Goal: Information Seeking & Learning: Learn about a topic

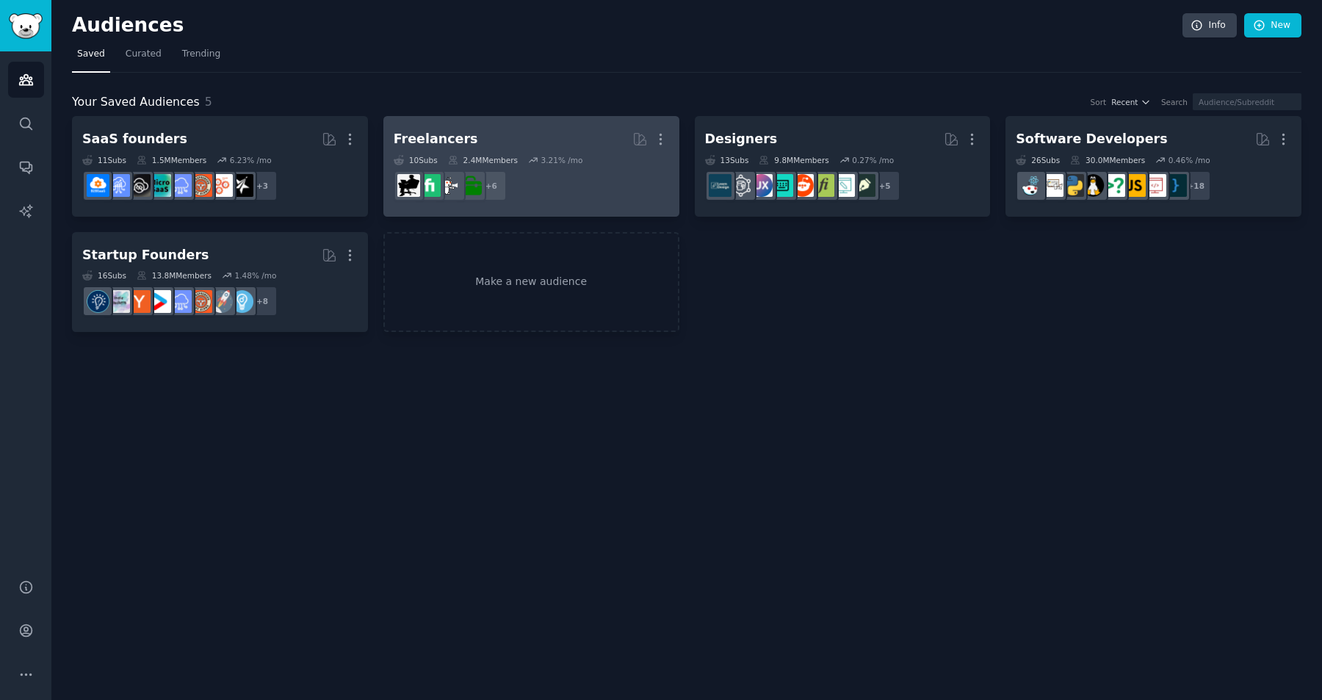
click at [627, 188] on dd "r/Freelancers + 6" at bounding box center [531, 185] width 275 height 41
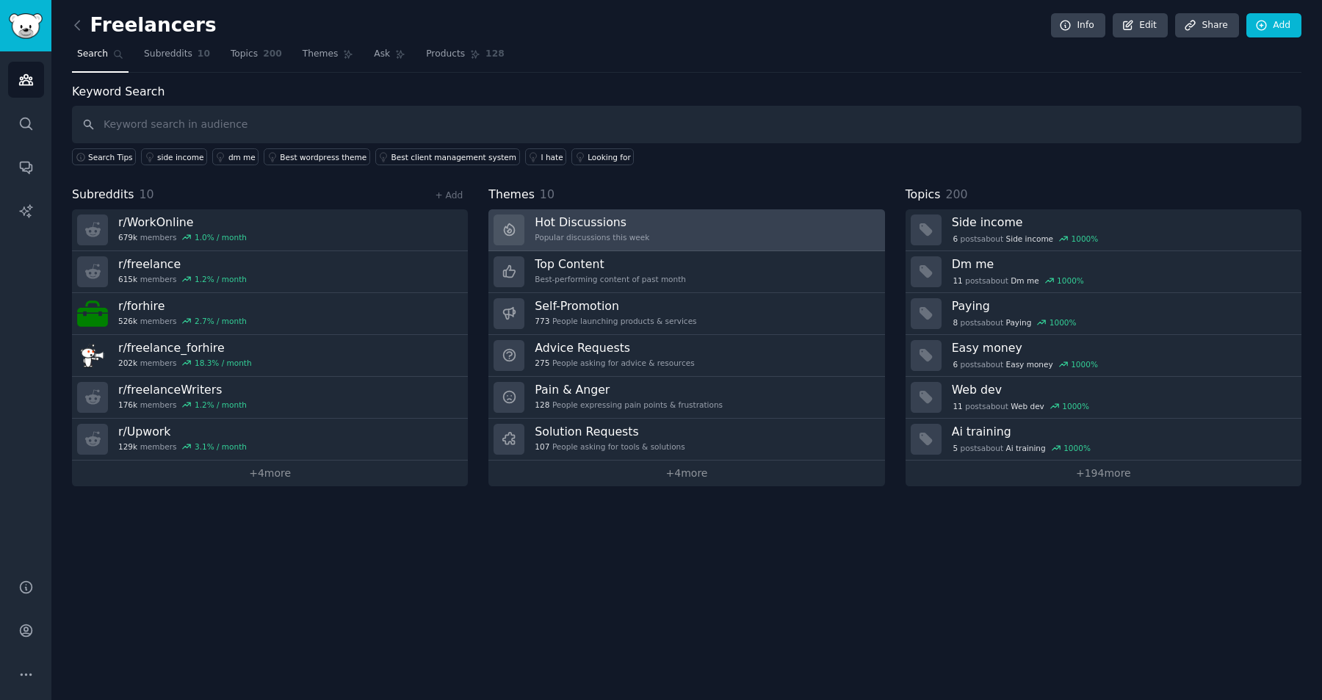
click at [655, 221] on link "Hot Discussions Popular discussions this week" at bounding box center [686, 230] width 396 height 42
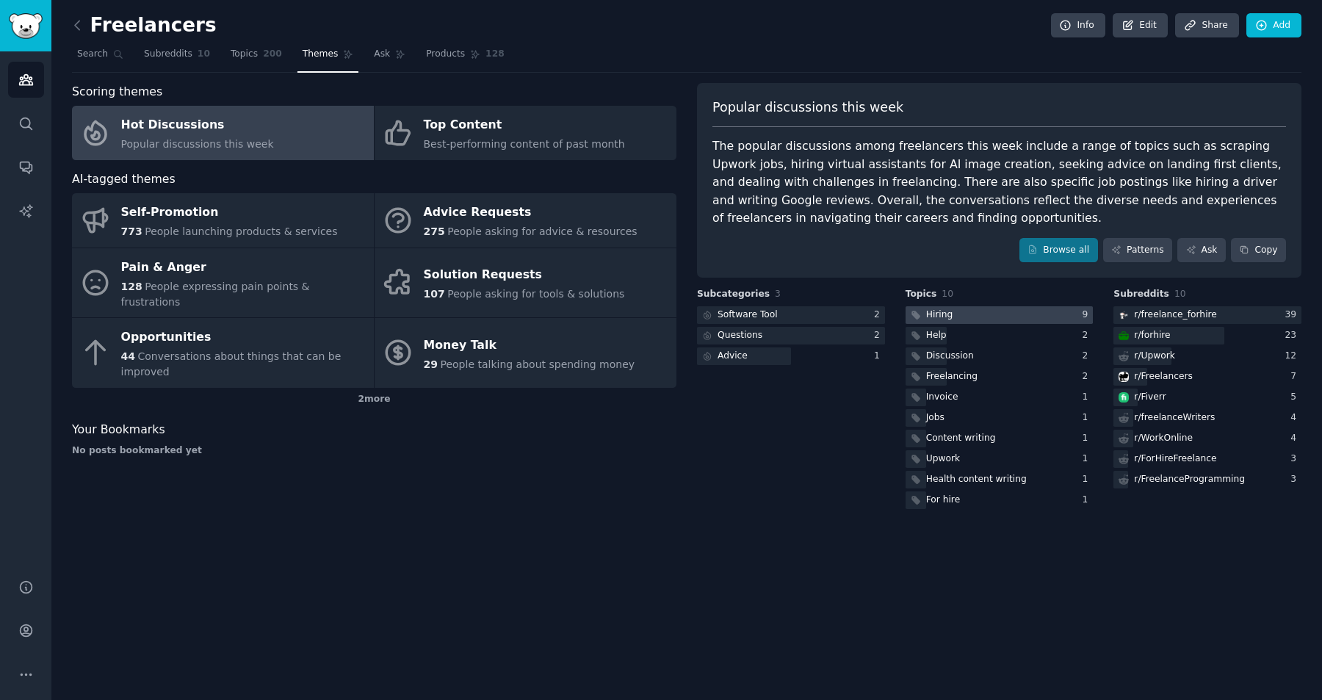
click at [948, 317] on div "Hiring" at bounding box center [939, 315] width 27 height 13
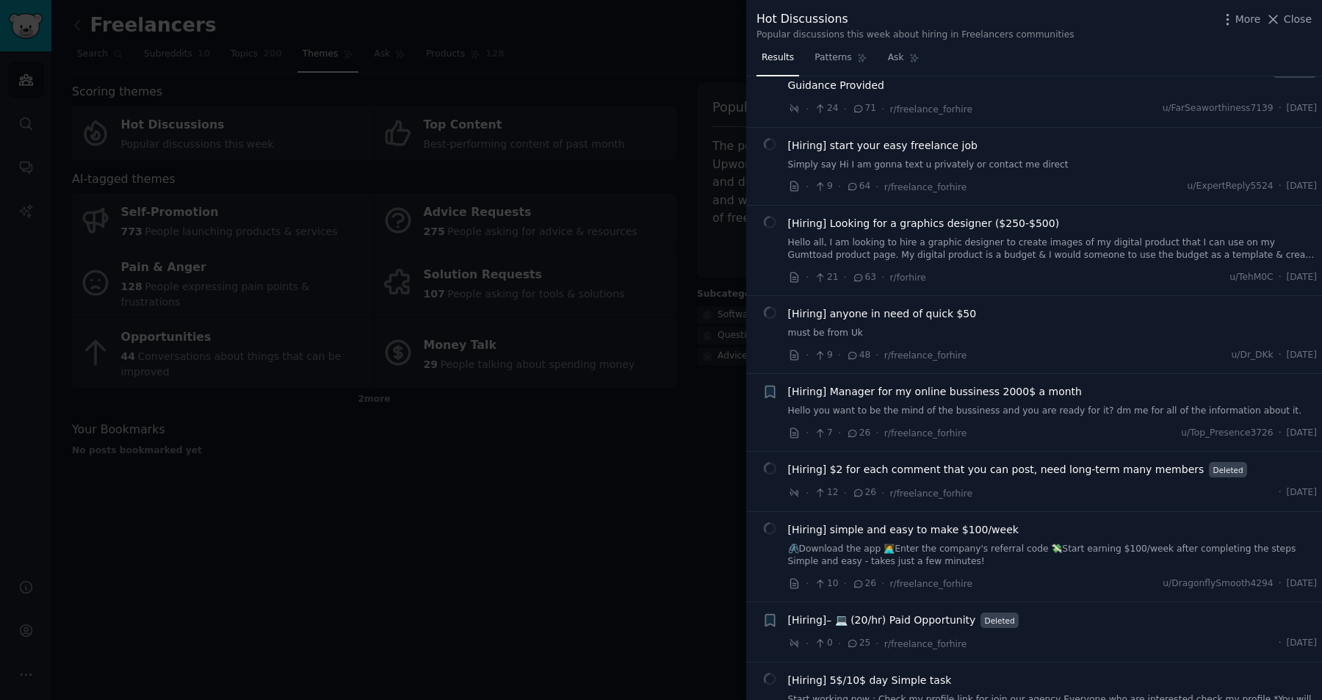
scroll to position [542, 0]
click at [873, 392] on span "[Hiring] Manager for my online bussiness 2000$ a month" at bounding box center [935, 389] width 294 height 15
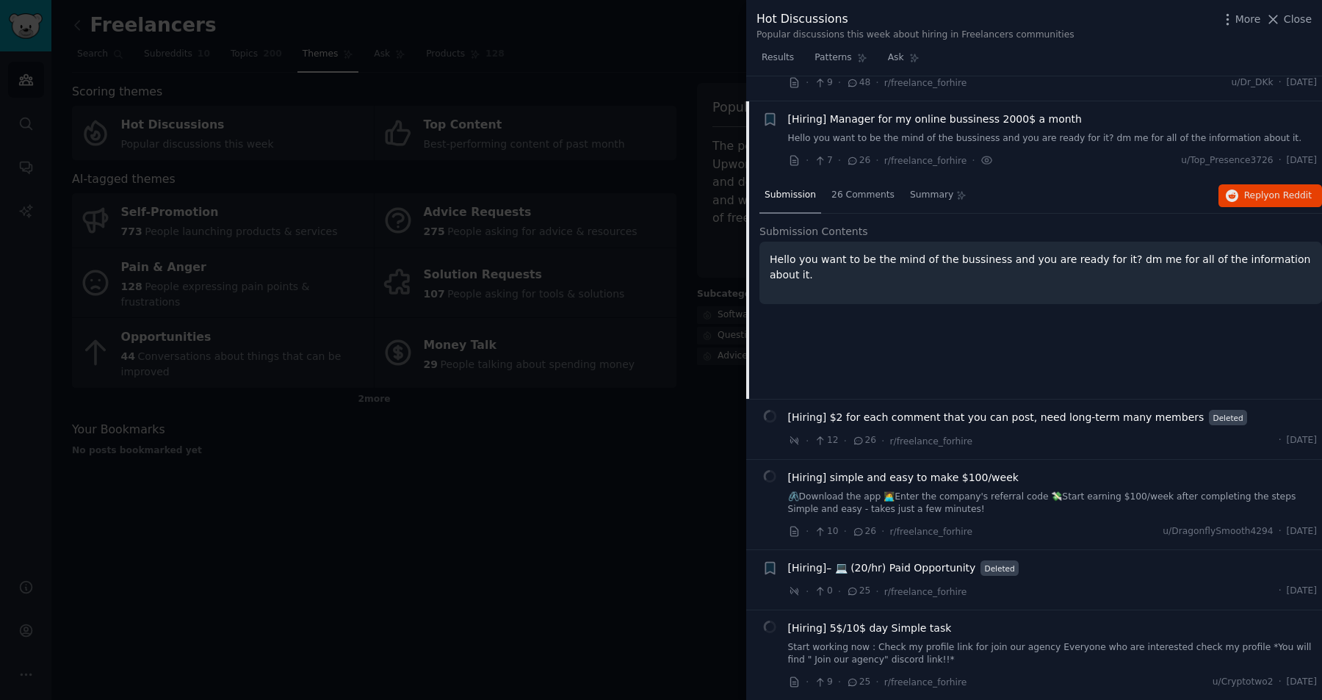
scroll to position [807, 0]
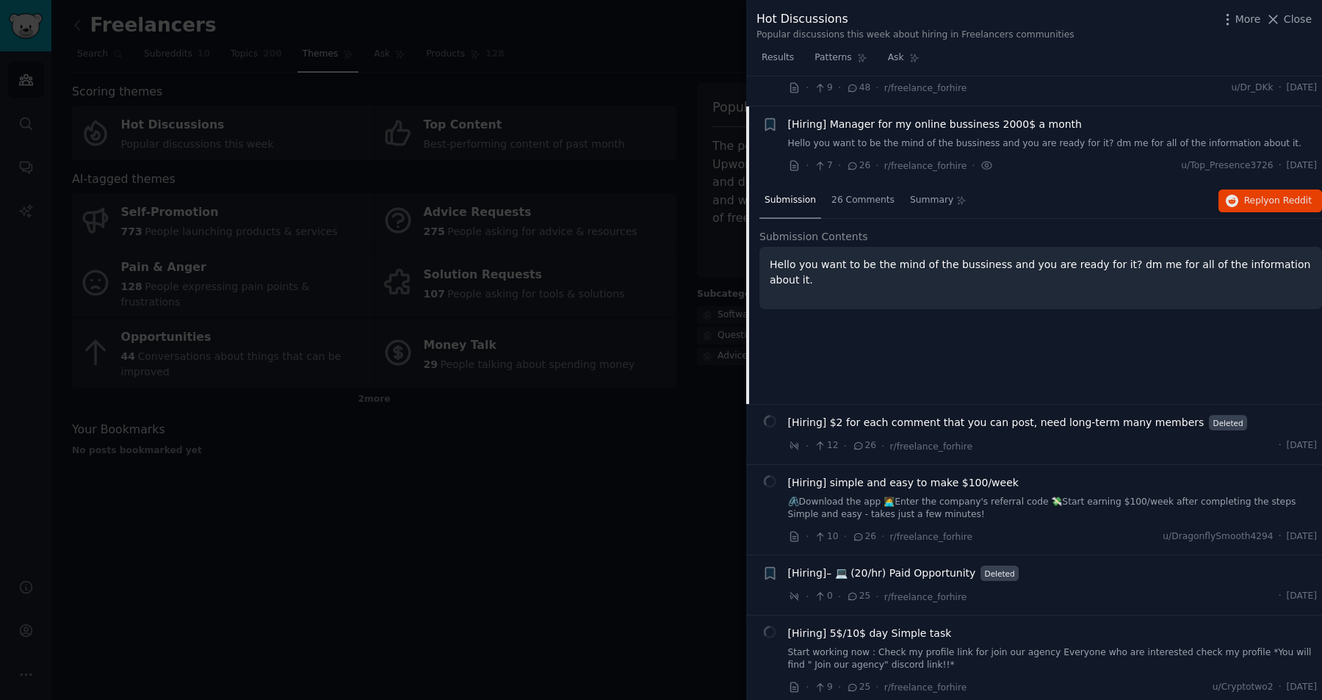
click at [917, 267] on p "Hello you want to be the mind of the bussiness and you are ready for it? dm me …" at bounding box center [1041, 272] width 542 height 31
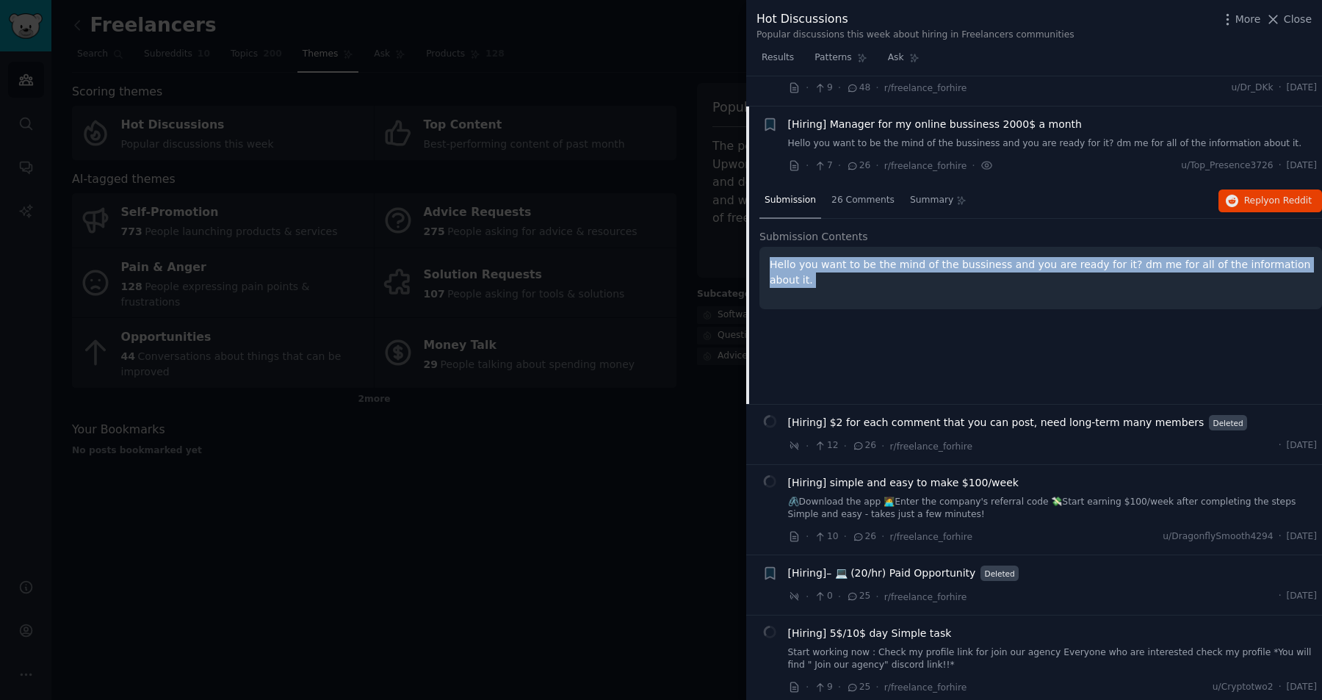
click at [917, 267] on p "Hello you want to be the mind of the bussiness and you are ready for it? dm me …" at bounding box center [1041, 272] width 542 height 31
click at [908, 238] on div at bounding box center [908, 238] width 0 height 0
click at [862, 285] on div "Hello you want to be the mind of the bussiness and you are ready for it? dm me …" at bounding box center [1041, 278] width 563 height 62
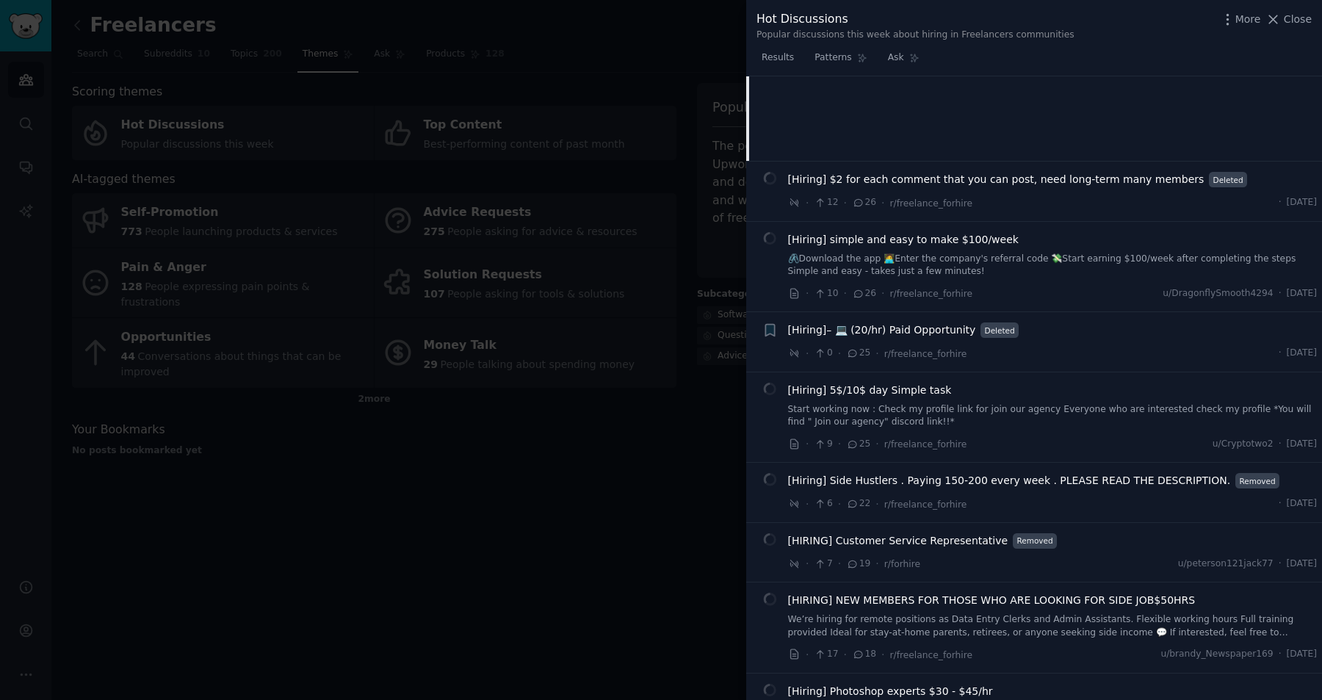
scroll to position [1070, 0]
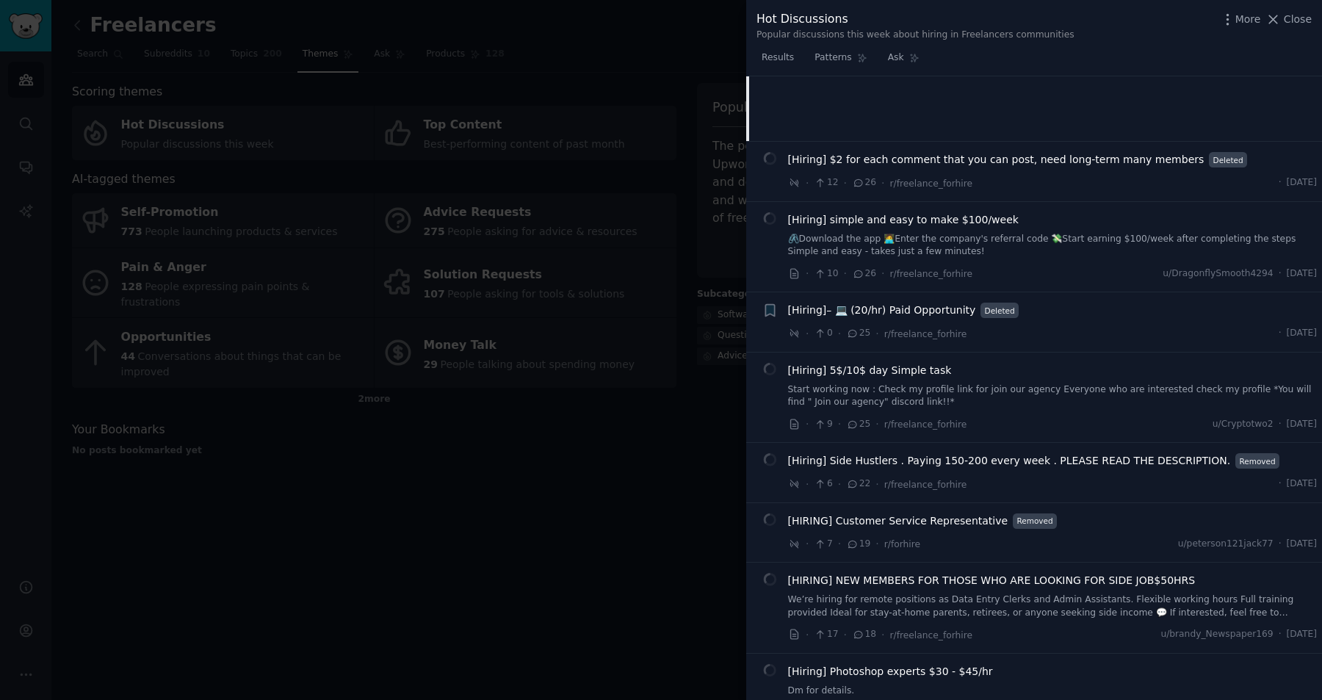
click at [440, 501] on div at bounding box center [661, 350] width 1322 height 700
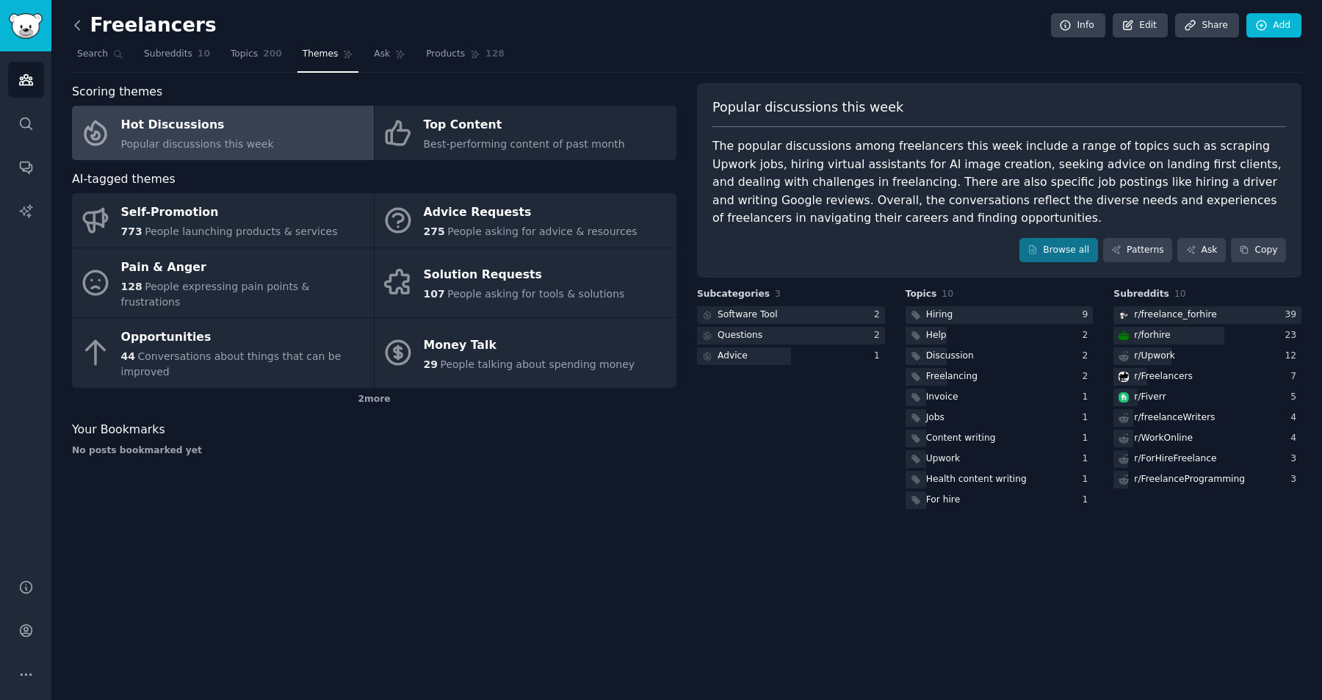
click at [82, 27] on icon at bounding box center [77, 25] width 15 height 15
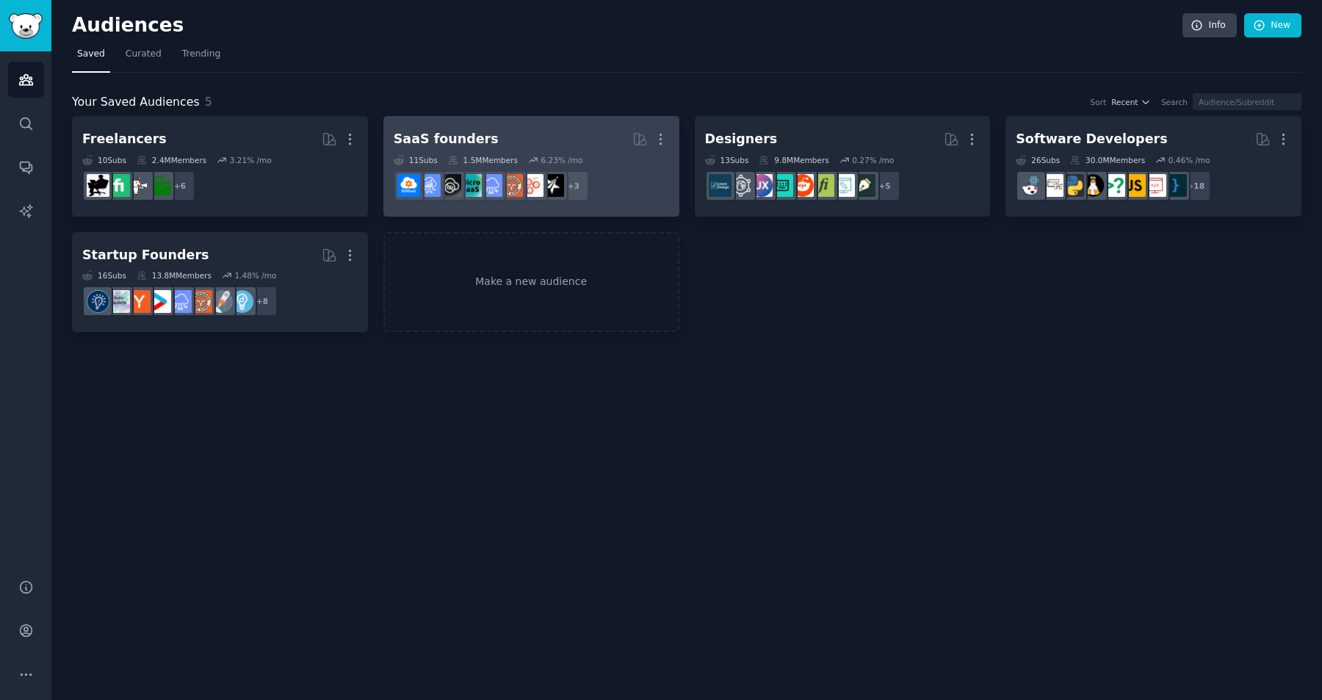
click at [644, 208] on link "SaaS founders More 11 Sub s 1.5M Members 6.23 % /mo r/Startup_Ideas, r/Entrepre…" at bounding box center [531, 166] width 296 height 101
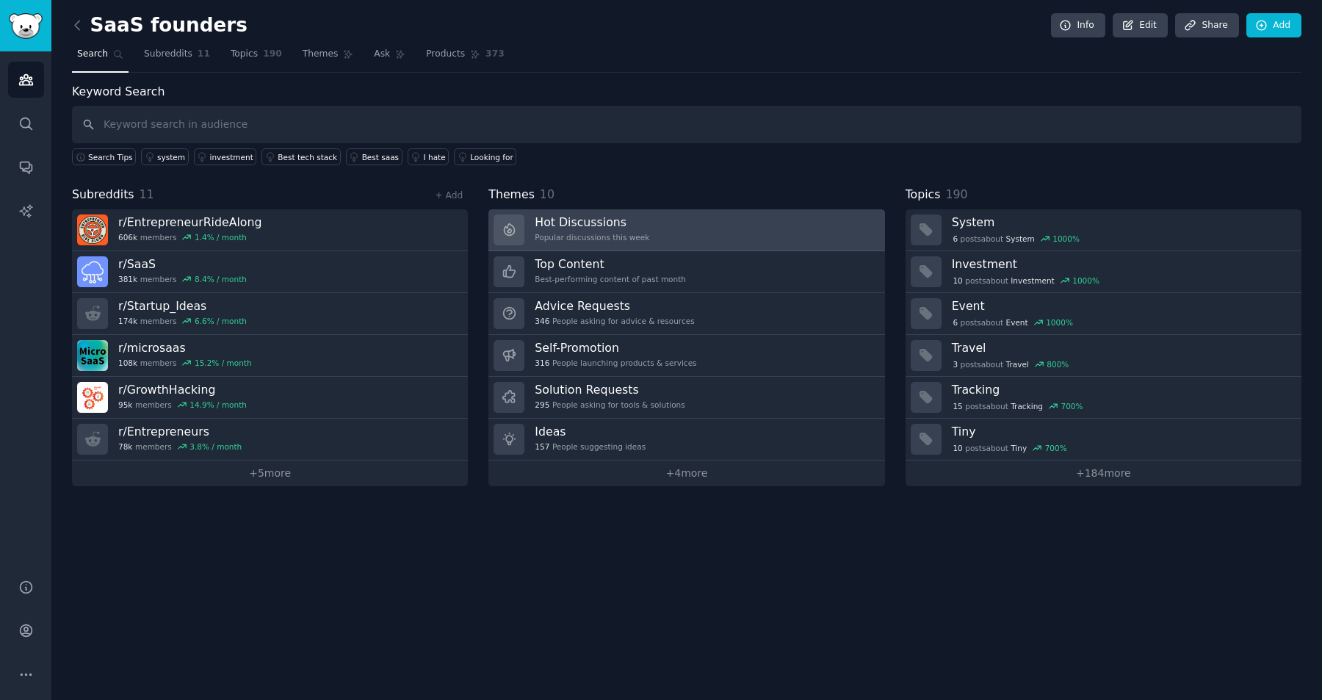
click at [770, 237] on link "Hot Discussions Popular discussions this week" at bounding box center [686, 230] width 396 height 42
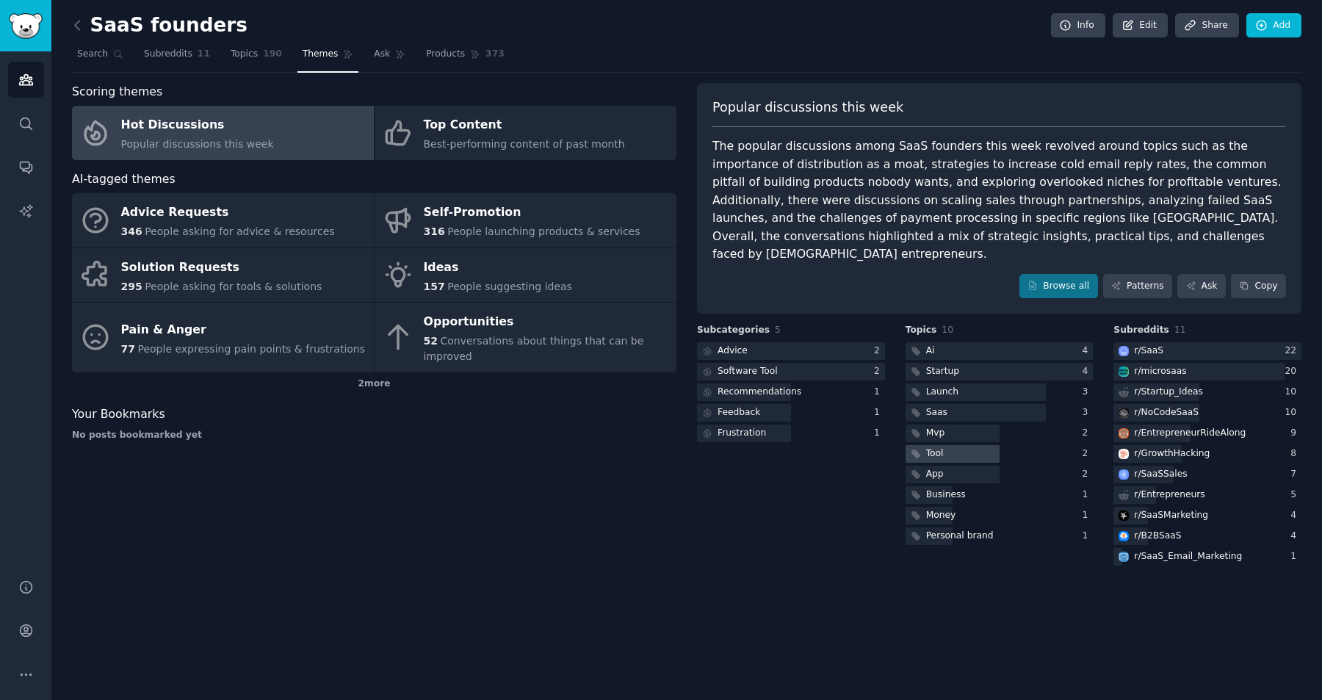
click at [961, 445] on div at bounding box center [953, 454] width 94 height 18
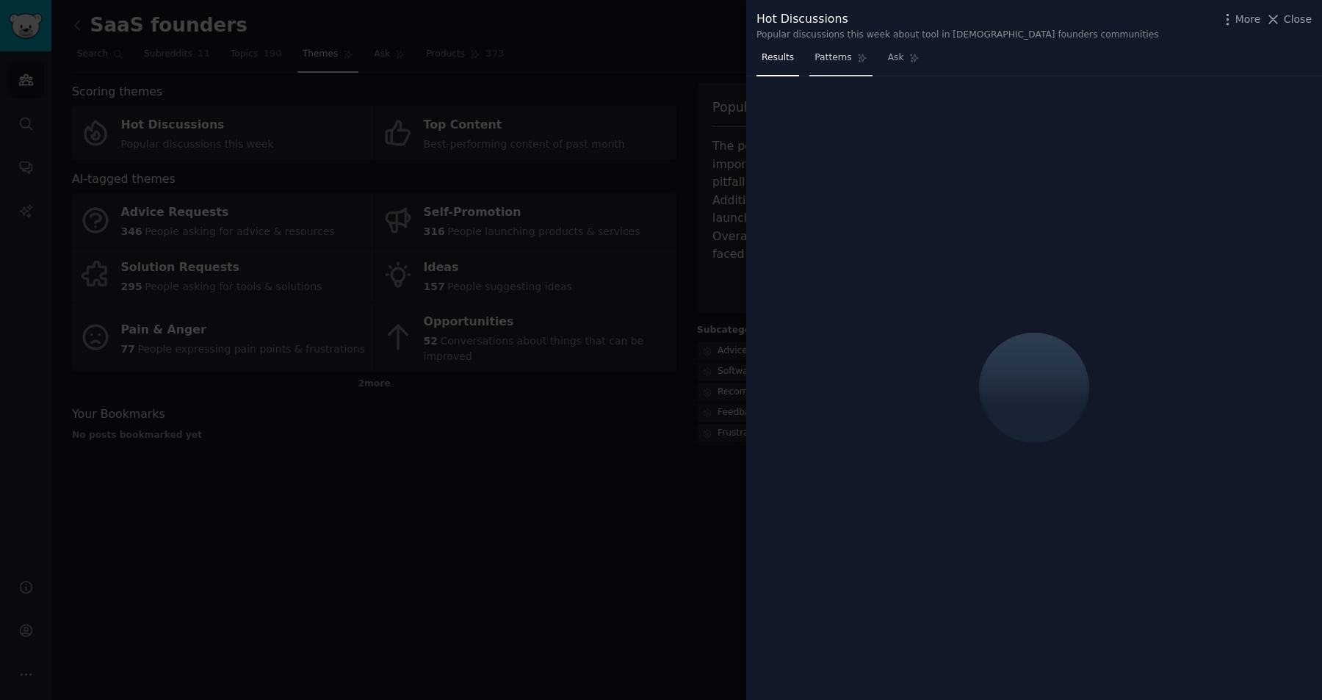
click at [834, 61] on span "Patterns" at bounding box center [833, 57] width 37 height 13
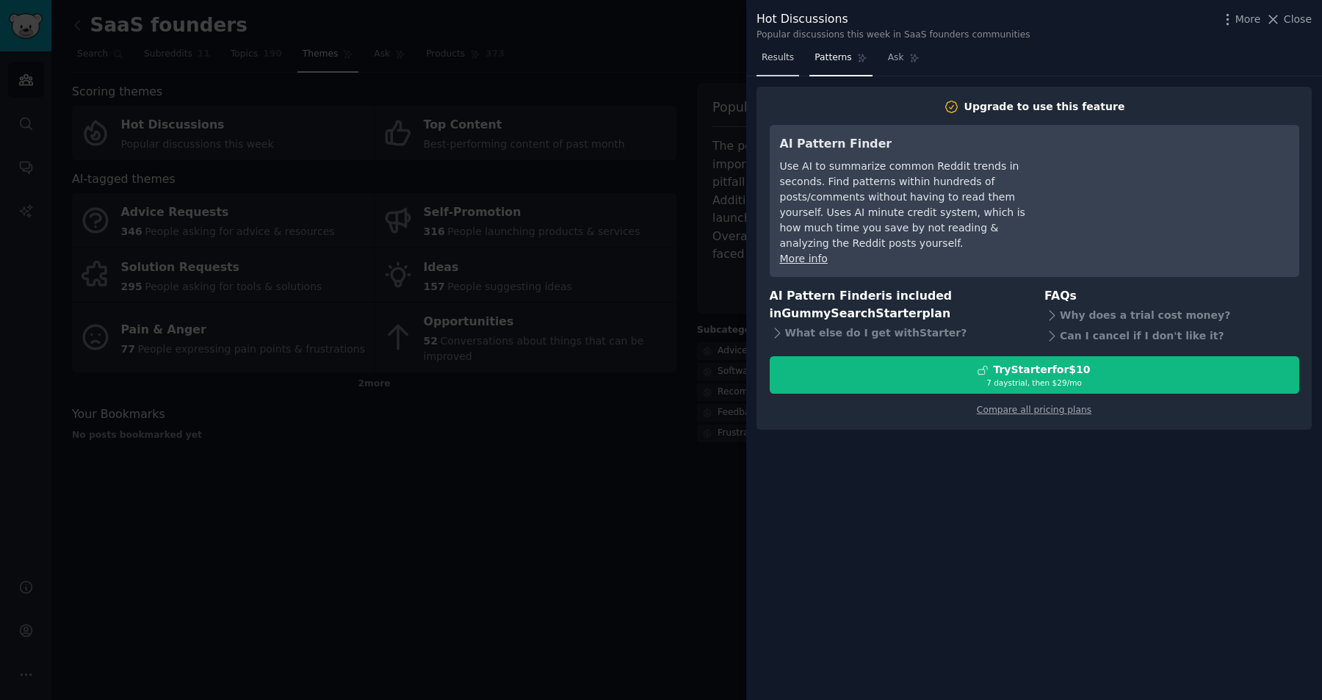
click at [787, 63] on span "Results" at bounding box center [778, 57] width 32 height 13
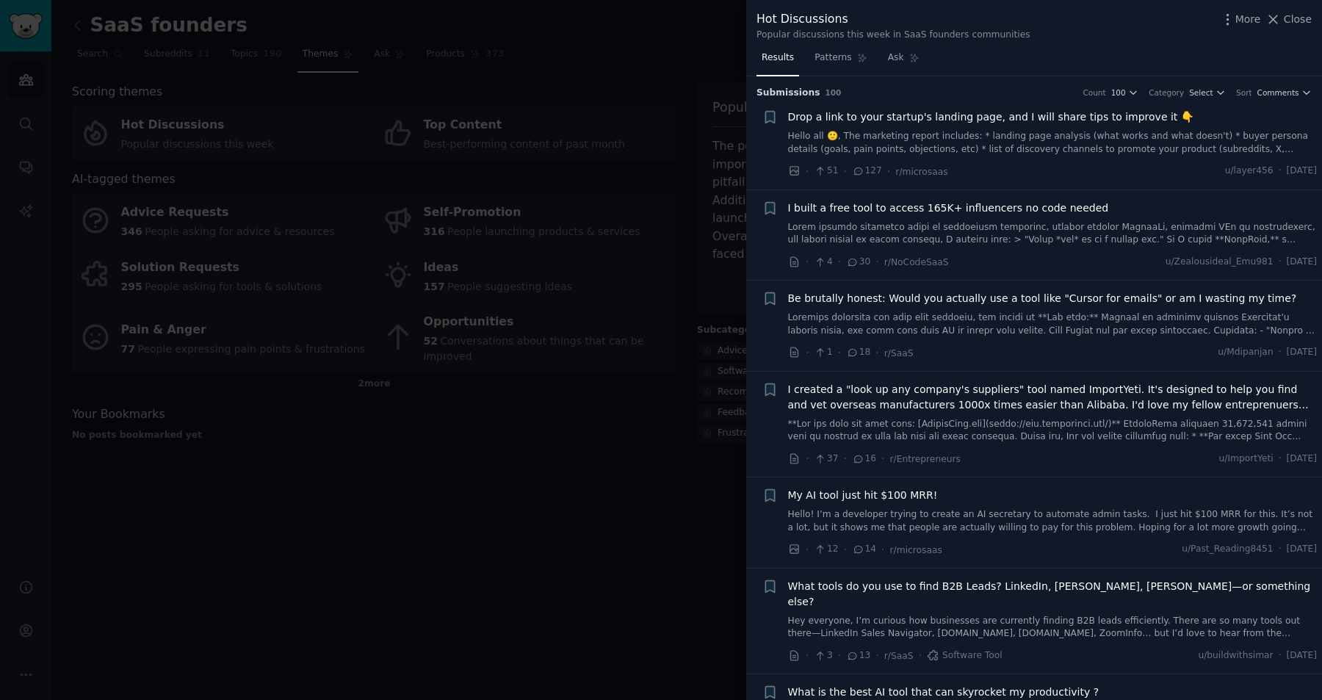
click at [950, 230] on link at bounding box center [1053, 234] width 530 height 26
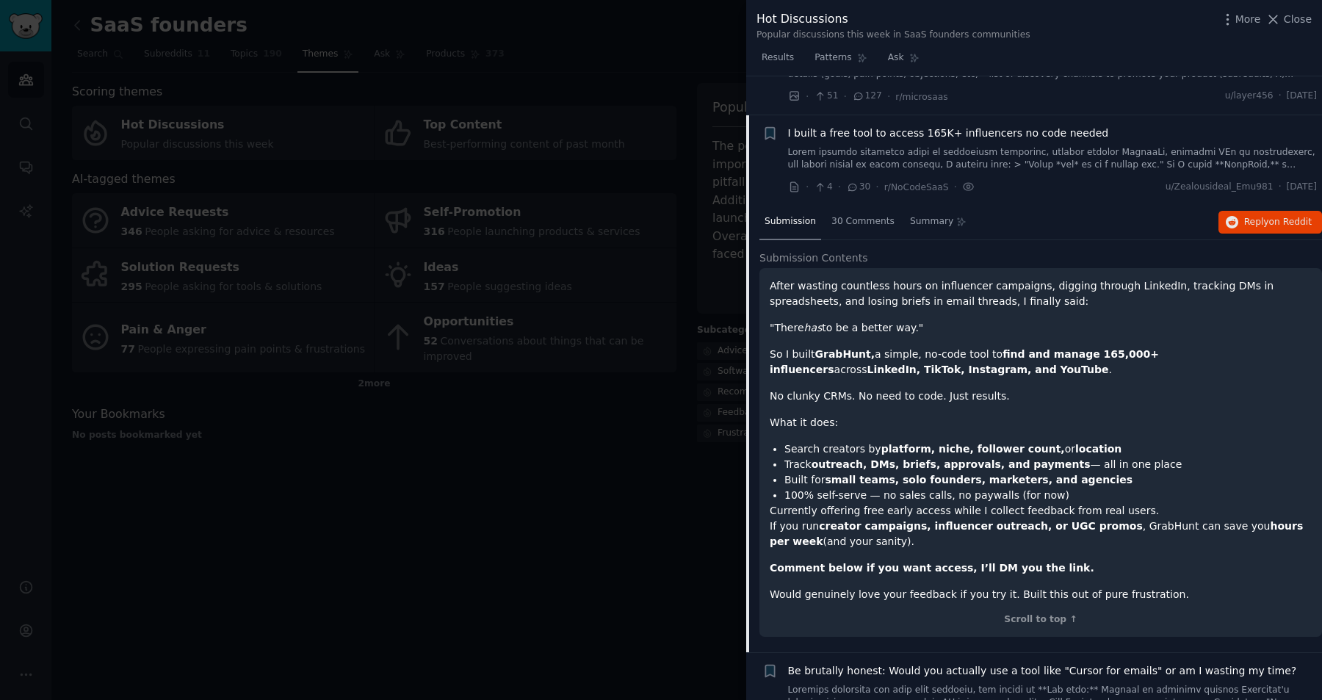
scroll to position [114, 0]
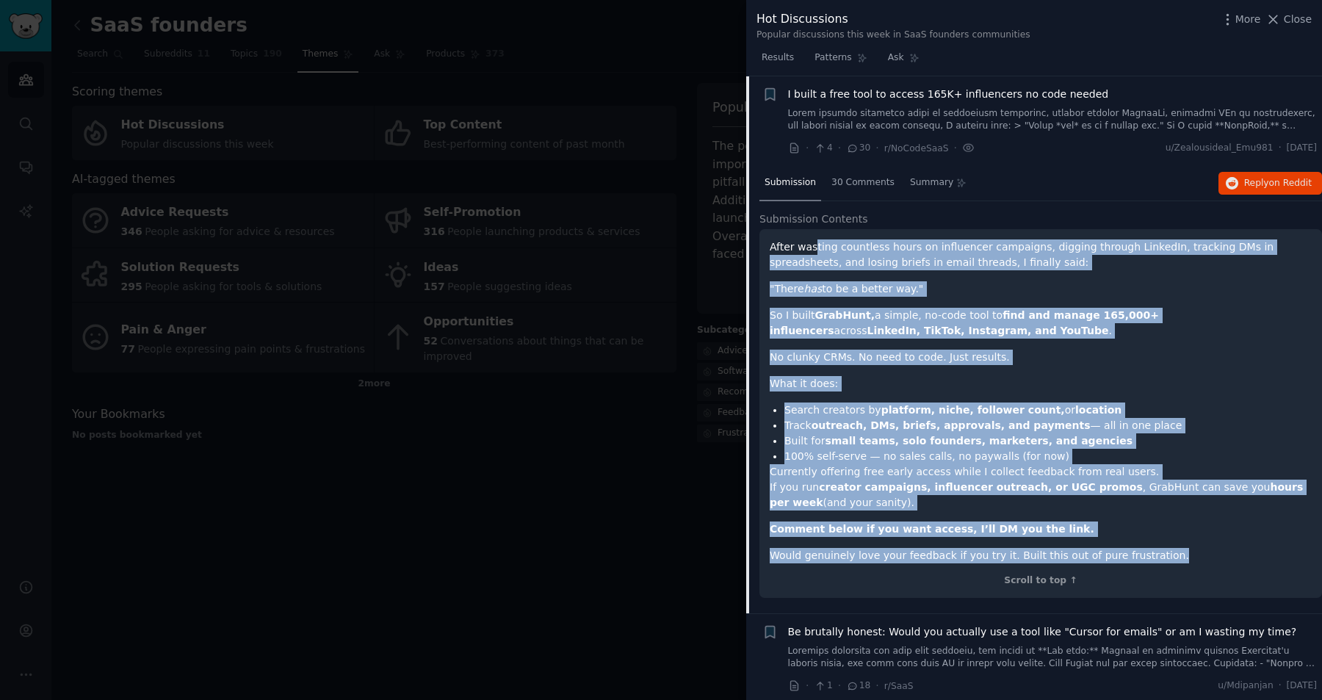
drag, startPoint x: 1158, startPoint y: 555, endPoint x: 814, endPoint y: 249, distance: 460.5
click at [814, 249] on div "After wasting countless hours on influencer campaigns, digging through LinkedIn…" at bounding box center [1041, 401] width 542 height 324
click at [877, 254] on p "After wasting countless hours on influencer campaigns, digging through LinkedIn…" at bounding box center [1041, 254] width 542 height 31
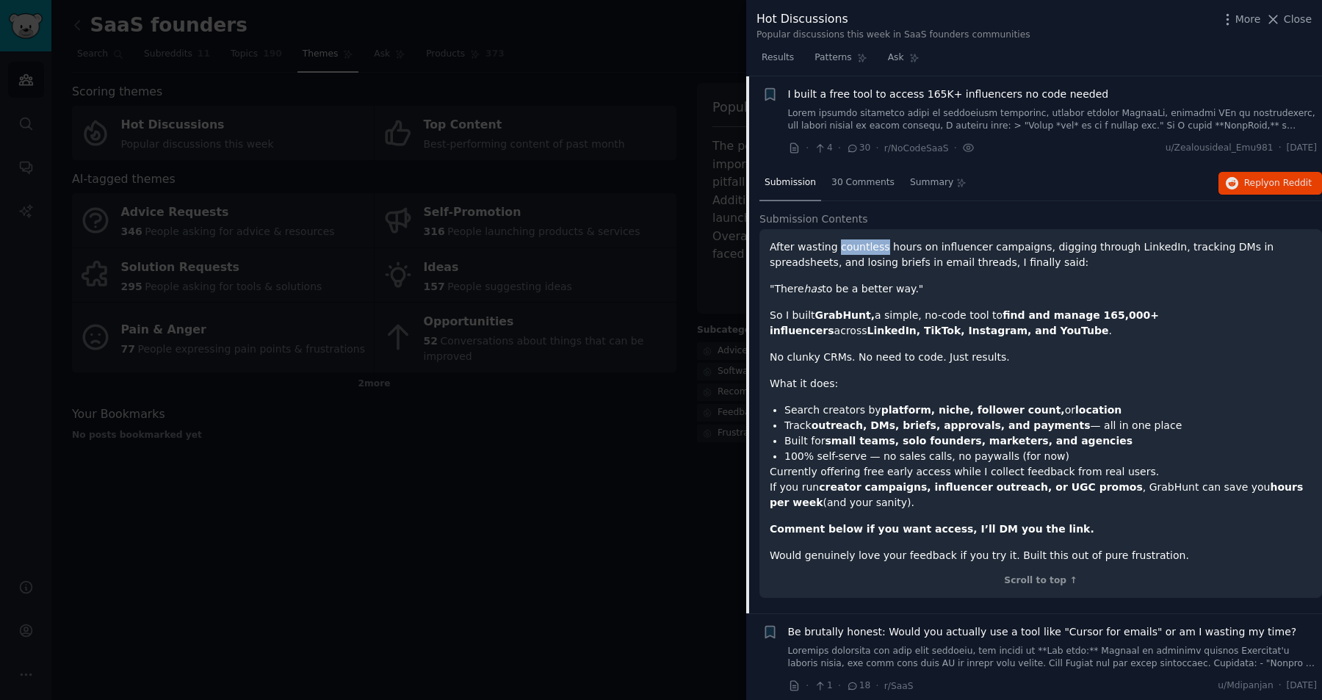
click at [877, 254] on p "After wasting countless hours on influencer campaigns, digging through LinkedIn…" at bounding box center [1041, 254] width 542 height 31
click at [868, 254] on div at bounding box center [868, 254] width 0 height 0
click at [967, 270] on p "After wasting countless hours on influencer campaigns, digging through LinkedIn…" at bounding box center [1041, 254] width 542 height 31
click at [832, 317] on strong "GrabHunt," at bounding box center [845, 315] width 60 height 12
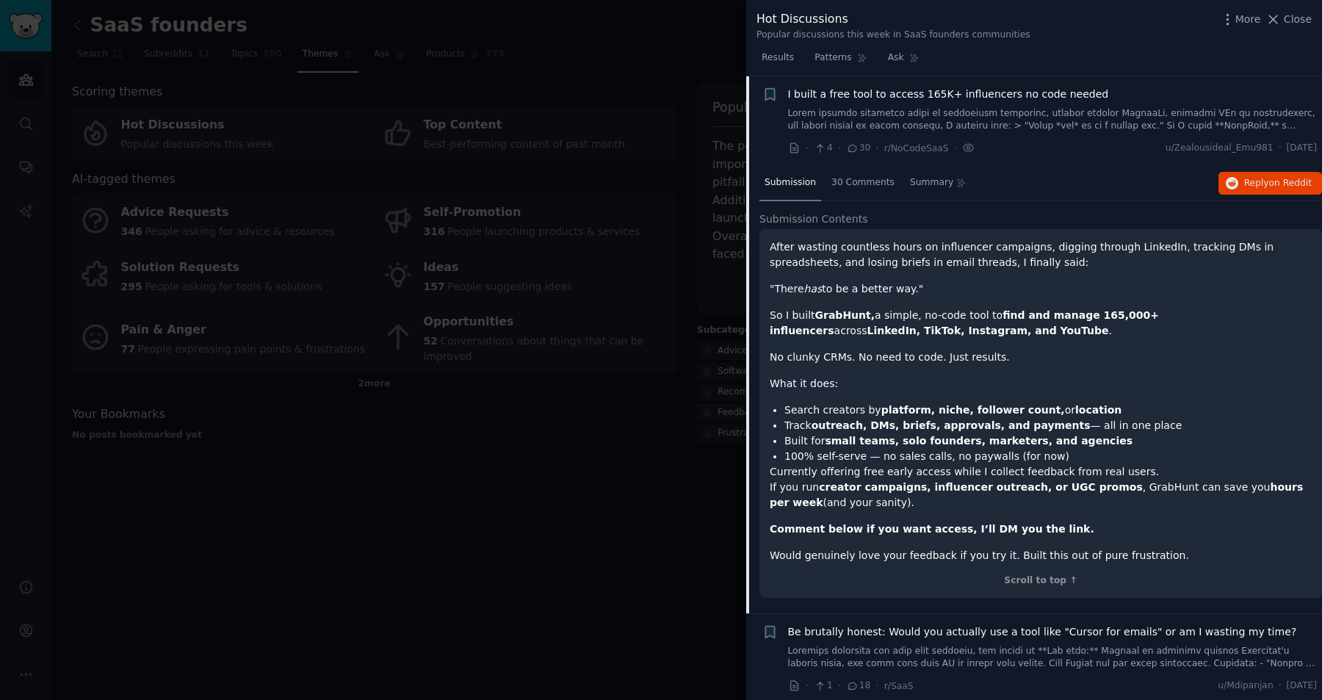
click at [904, 327] on p "So I built GrabHunt, a simple, no-code tool to find and manage 165,000+ influen…" at bounding box center [1041, 323] width 542 height 31
drag, startPoint x: 793, startPoint y: 358, endPoint x: 921, endPoint y: 361, distance: 128.6
click at [921, 361] on p "No clunky CRMs. No need to code. Just results." at bounding box center [1041, 357] width 542 height 15
click at [868, 358] on p "No clunky CRMs. No need to code. Just results." at bounding box center [1041, 357] width 542 height 15
click at [840, 359] on p "No clunky CRMs. No need to code. Just results." at bounding box center [1041, 357] width 542 height 15
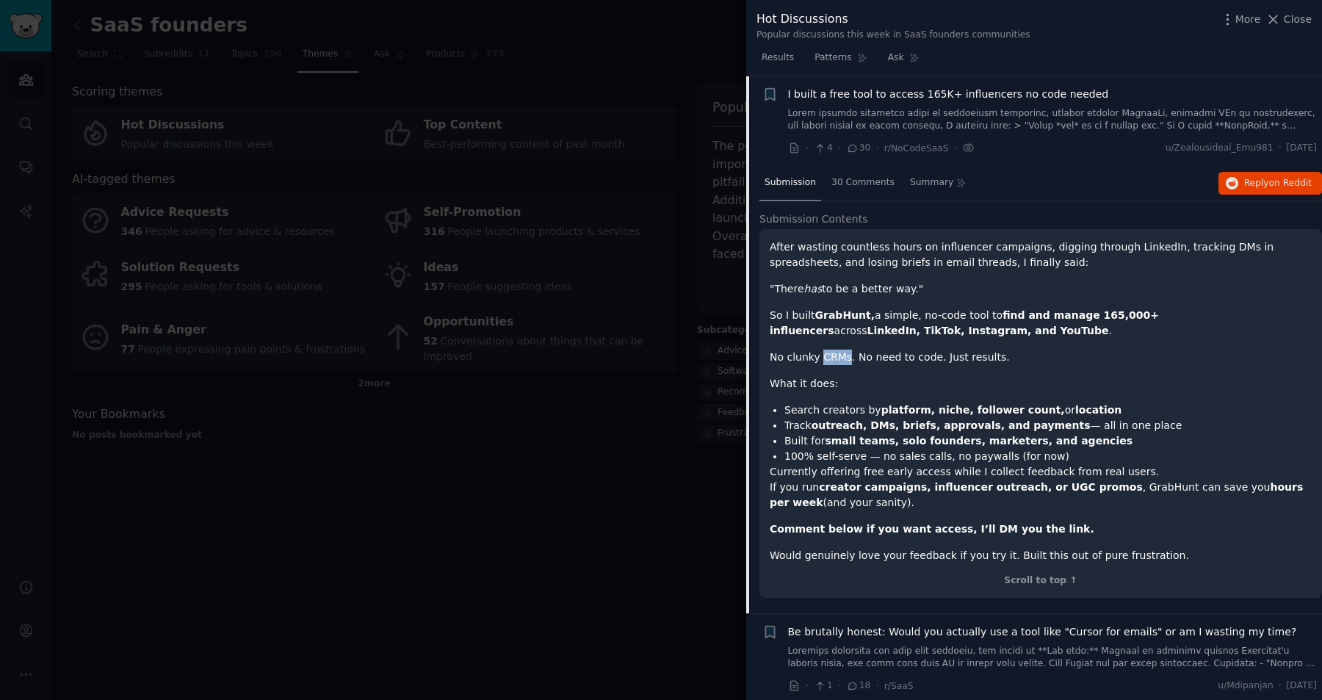
click at [840, 359] on p "No clunky CRMs. No need to code. Just results." at bounding box center [1041, 357] width 542 height 15
click at [830, 364] on div at bounding box center [830, 364] width 0 height 0
click at [926, 377] on p "What it does:" at bounding box center [1041, 383] width 542 height 15
click at [821, 408] on li "Search creators by platform, niche, follower count, or location" at bounding box center [1048, 410] width 527 height 15
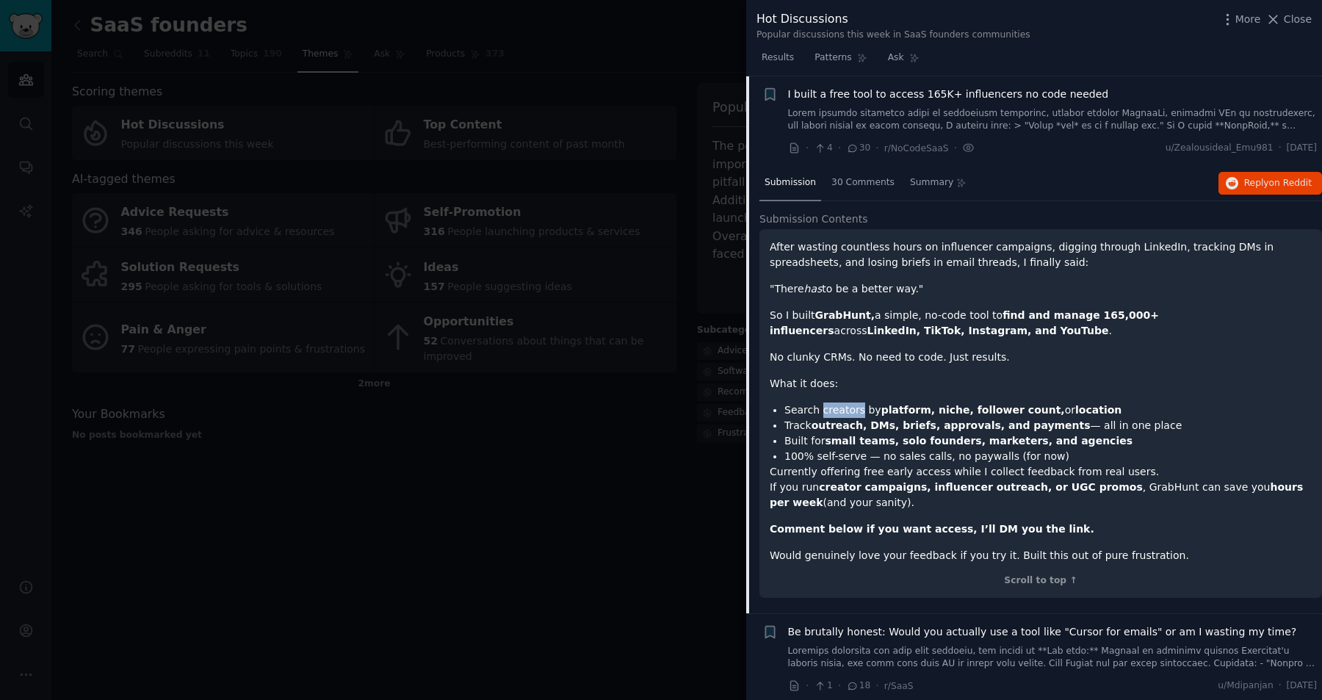
click at [821, 408] on li "Search creators by platform, niche, follower count, or location" at bounding box center [1048, 410] width 527 height 15
click at [955, 438] on strong "small teams, solo founders, marketers, and agencies" at bounding box center [979, 441] width 308 height 12
click at [827, 425] on strong "outreach, DMs, briefs, approvals, and payments" at bounding box center [951, 425] width 279 height 12
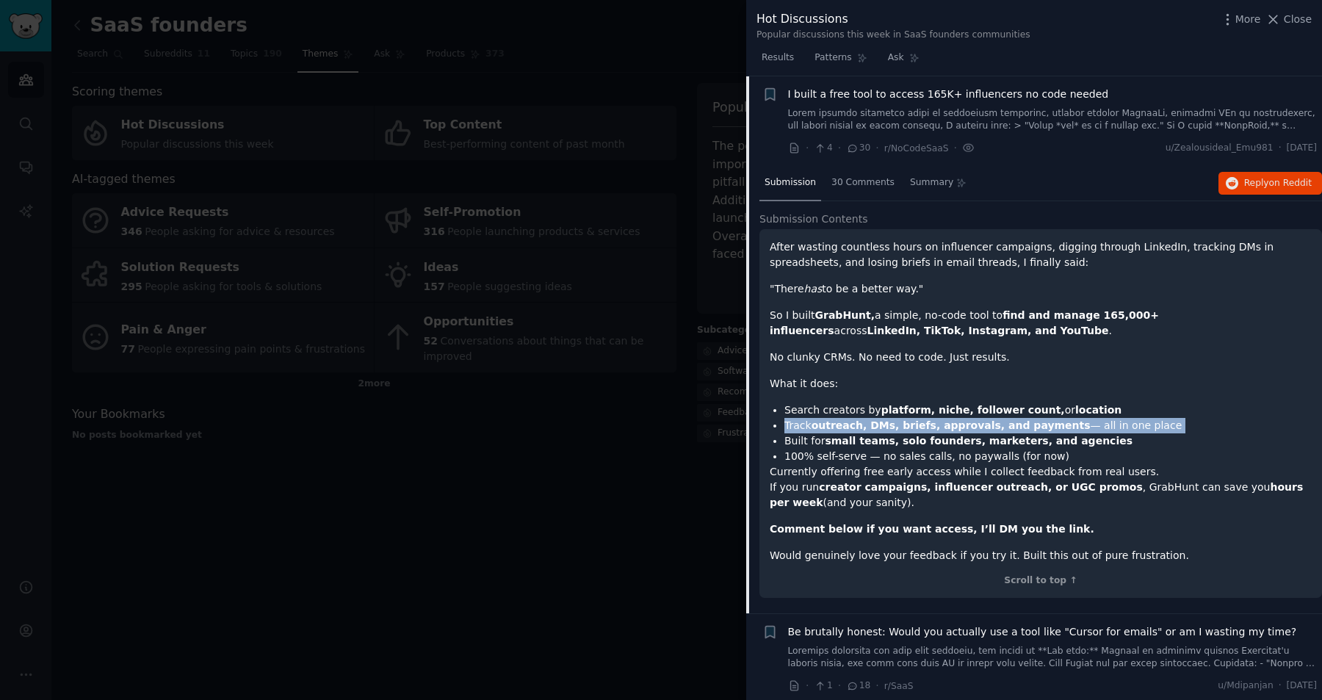
click at [827, 425] on strong "outreach, DMs, briefs, approvals, and payments" at bounding box center [951, 425] width 279 height 12
click at [830, 438] on strong "small teams, solo founders, marketers, and agencies" at bounding box center [979, 441] width 308 height 12
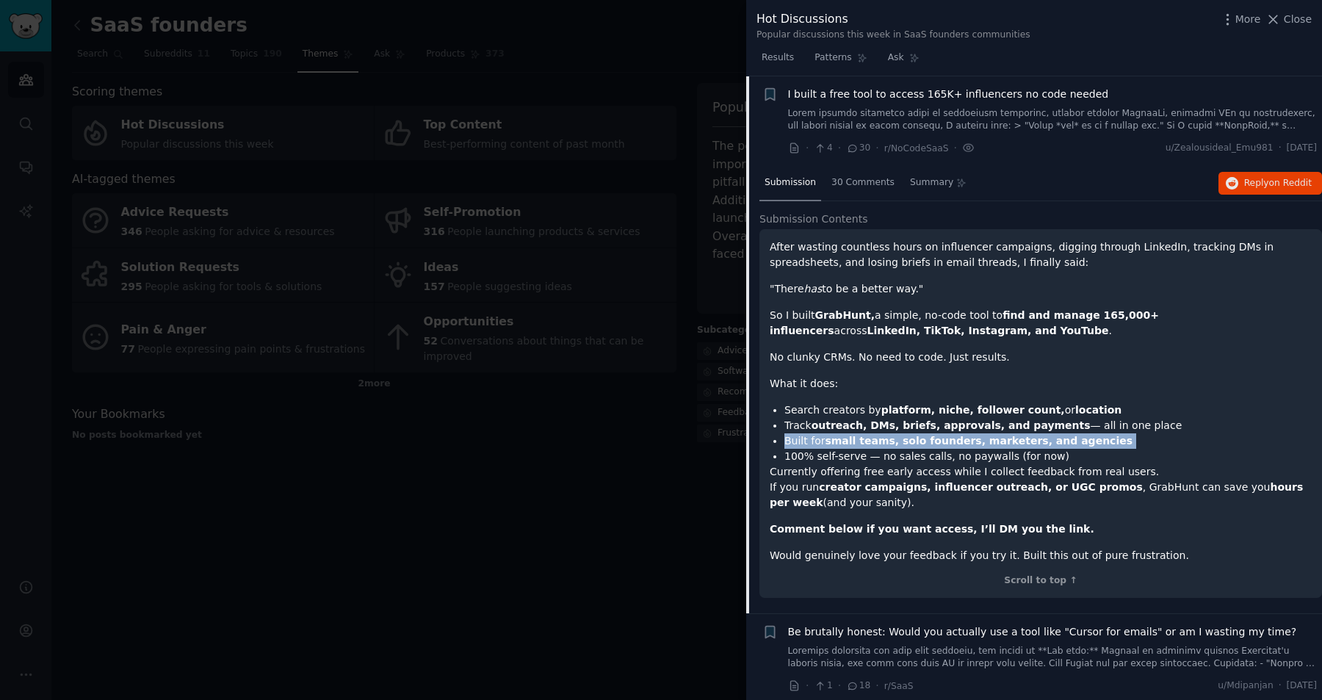
click at [830, 438] on strong "small teams, solo founders, marketers, and agencies" at bounding box center [979, 441] width 308 height 12
click at [848, 458] on li "100% self-serve — no sales calls, no paywalls (for now)" at bounding box center [1048, 456] width 527 height 15
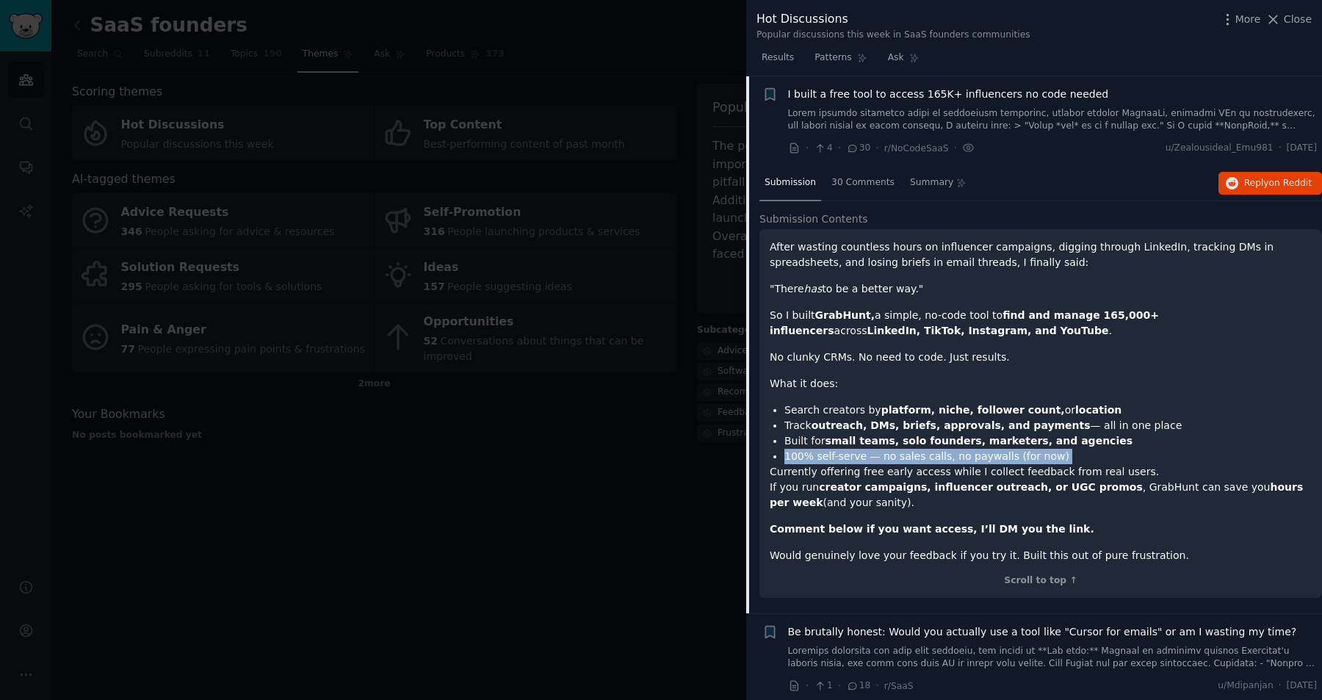
click at [848, 458] on li "100% self-serve — no sales calls, no paywalls (for now)" at bounding box center [1048, 456] width 527 height 15
click at [838, 464] on div at bounding box center [838, 464] width 0 height 0
click at [864, 491] on strong "creator campaigns, influencer outreach, or UGC promos" at bounding box center [981, 487] width 324 height 12
click at [831, 469] on h1 "Currently offering free early access while I collect feedback from real users." at bounding box center [1041, 471] width 542 height 15
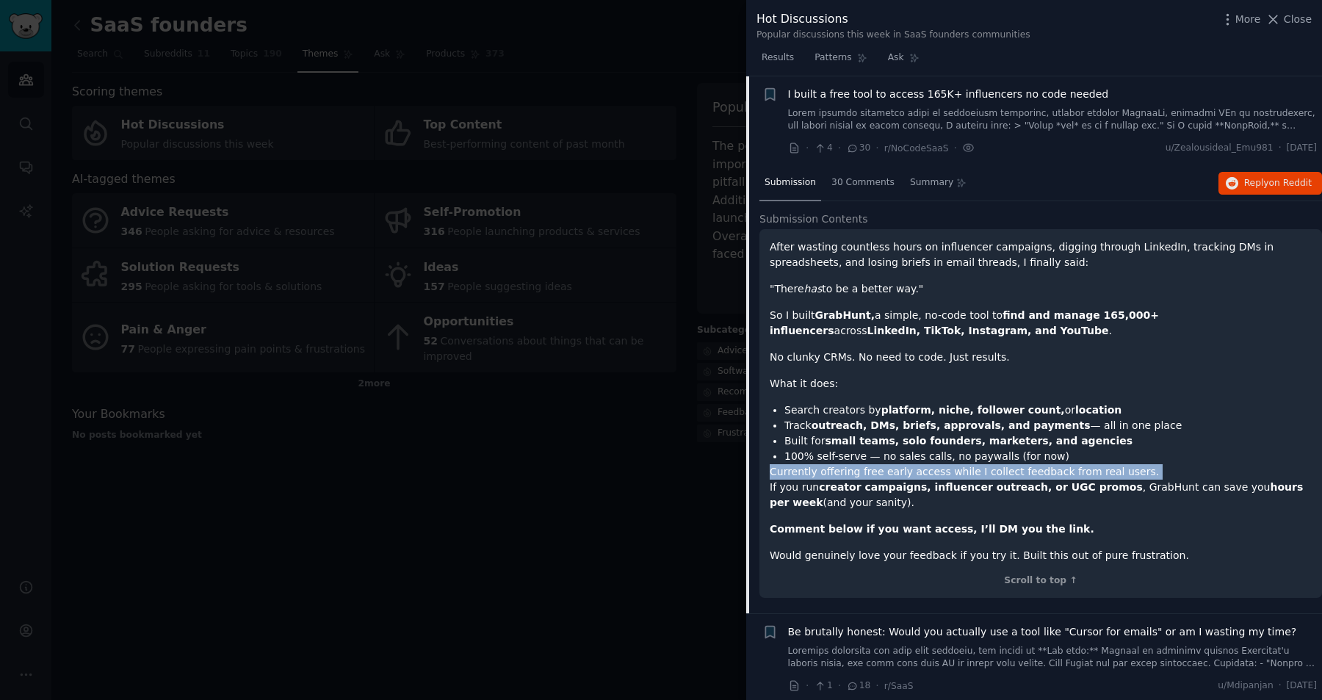
click at [831, 469] on h1 "Currently offering free early access while I collect feedback from real users." at bounding box center [1041, 471] width 542 height 15
drag, startPoint x: 860, startPoint y: 506, endPoint x: 773, endPoint y: 481, distance: 90.9
click at [772, 481] on p "If you run creator campaigns, influencer outreach, or UGC promos , GrabHunt can…" at bounding box center [1041, 495] width 542 height 31
click at [892, 505] on p "If you run creator campaigns, influencer outreach, or UGC promos , GrabHunt can…" at bounding box center [1041, 495] width 542 height 31
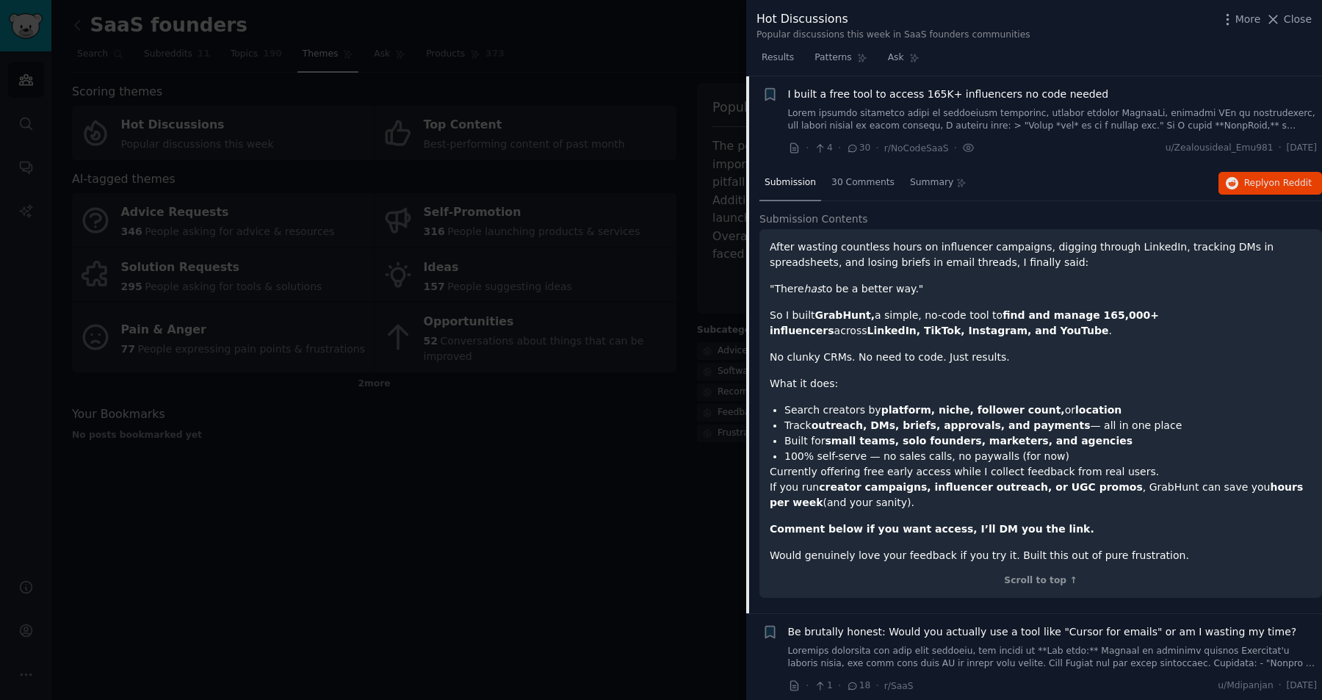
click at [912, 99] on span "I built a free tool to access 165K+ influencers no code needed" at bounding box center [948, 94] width 321 height 15
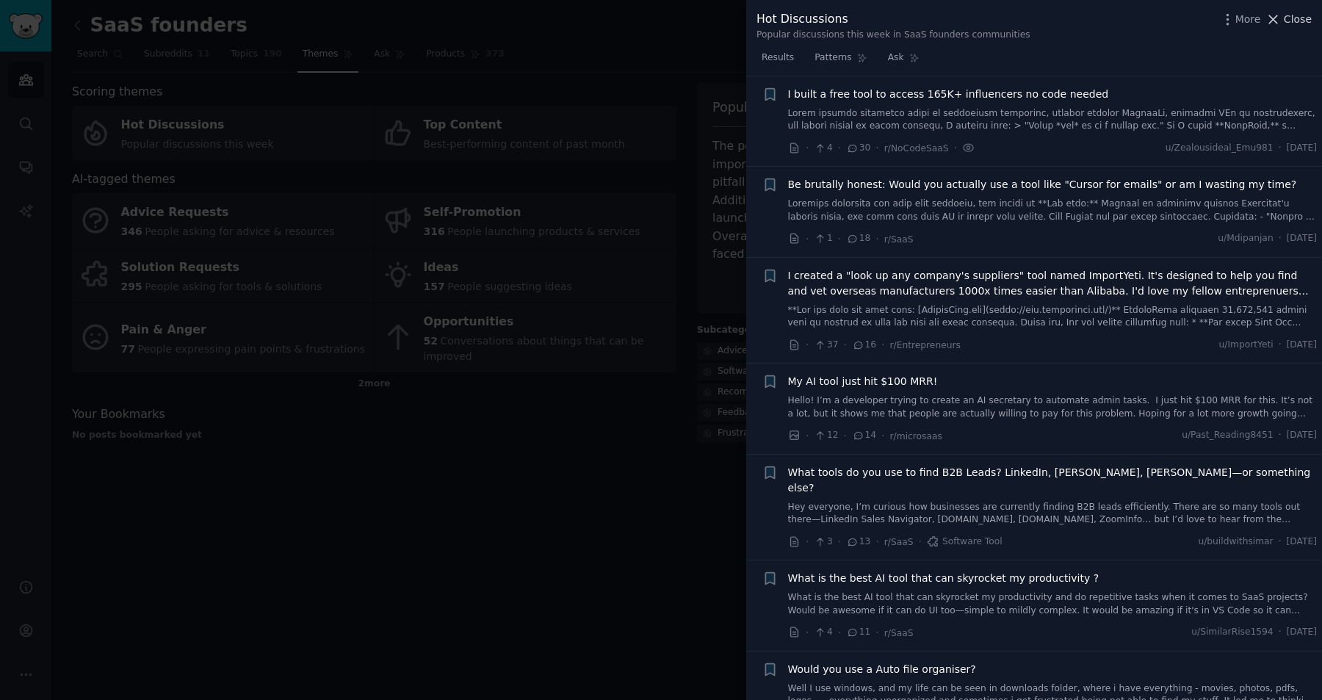
click at [1302, 24] on span "Close" at bounding box center [1298, 19] width 28 height 15
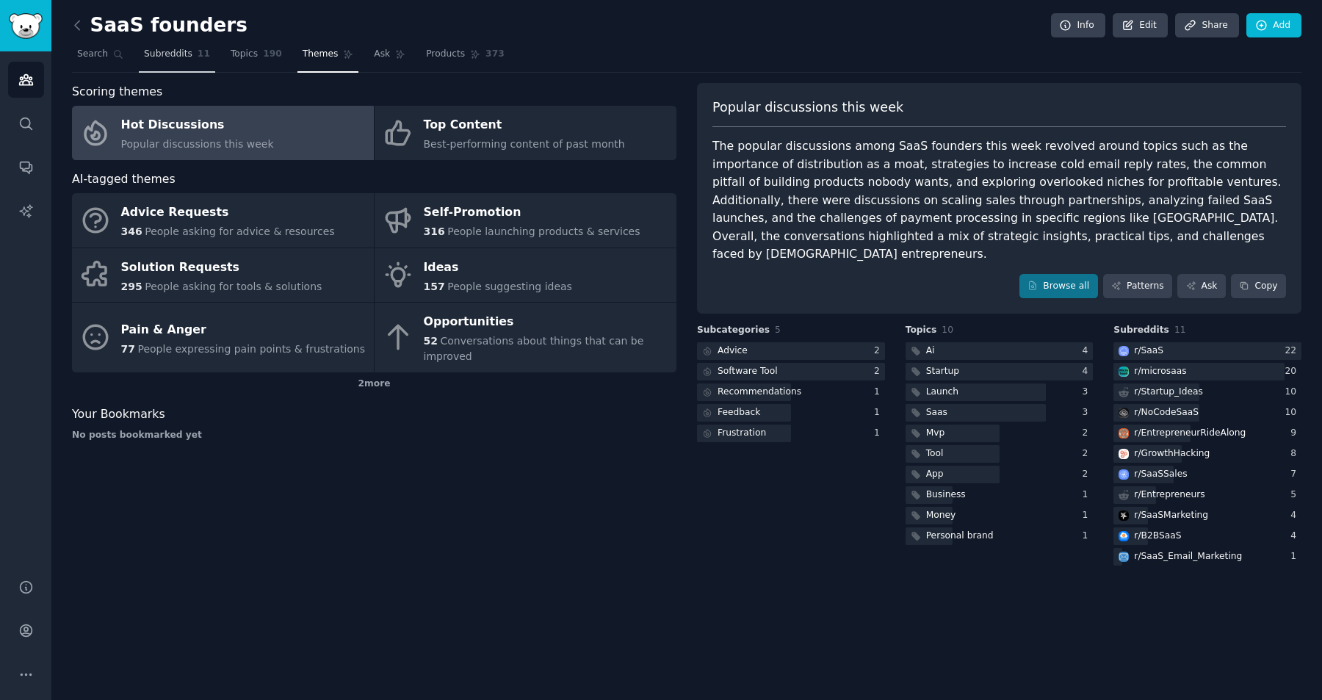
click at [177, 53] on span "Subreddits" at bounding box center [168, 54] width 48 height 13
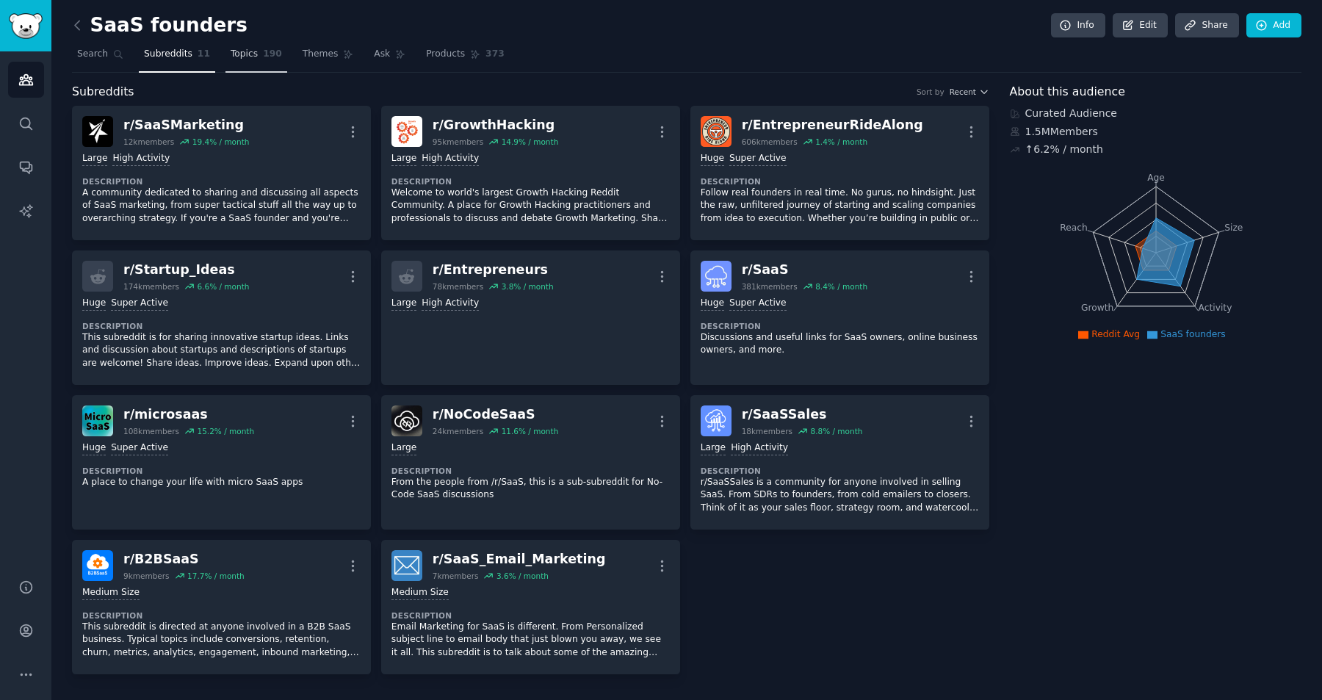
click at [240, 59] on span "Topics" at bounding box center [244, 54] width 27 height 13
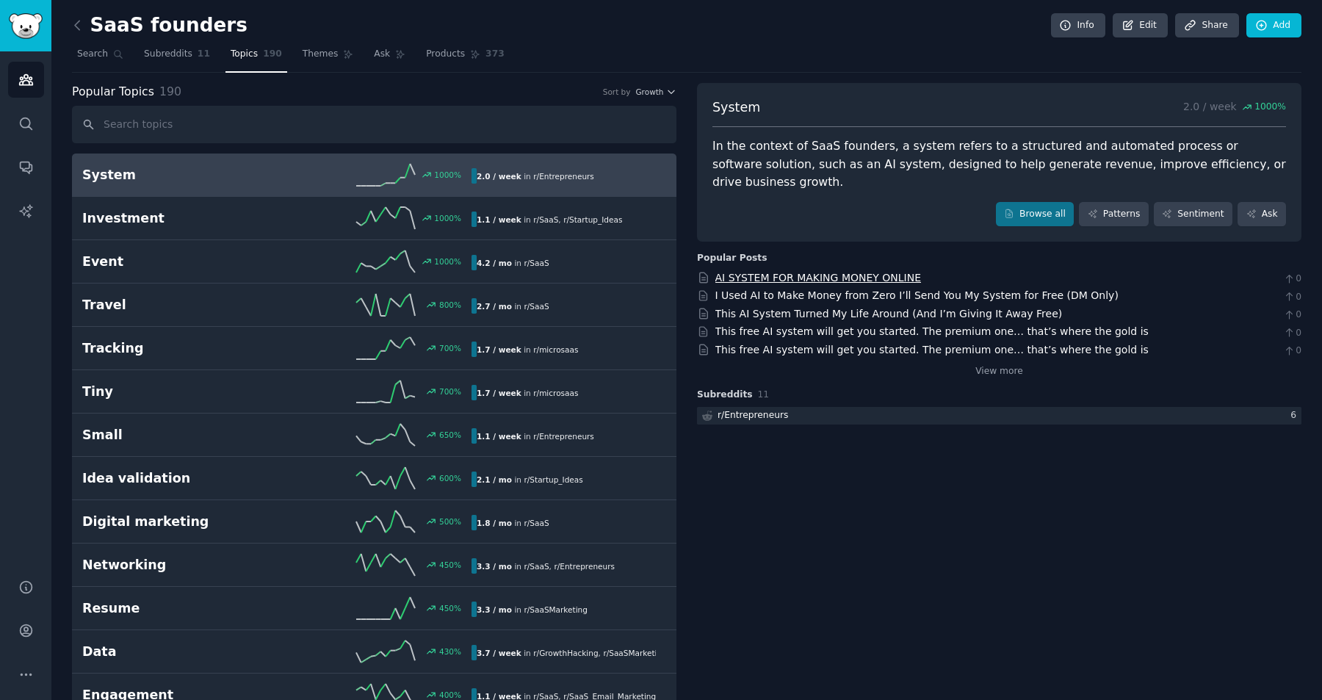
click at [806, 272] on link "AI SYSTEM FOR MAKING MONEY ONLINE" at bounding box center [818, 278] width 206 height 12
click at [21, 23] on img "Sidebar" at bounding box center [26, 26] width 34 height 26
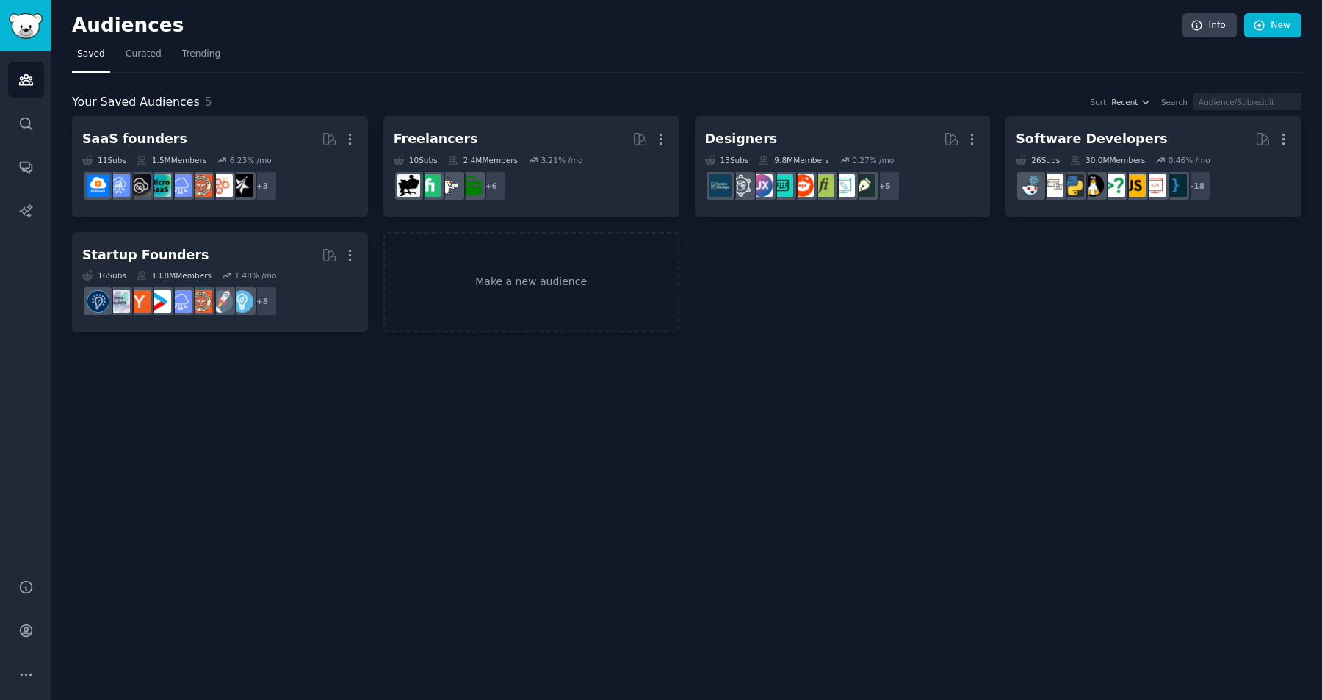
click at [865, 368] on div "Audiences Info New Saved Curated Trending Your Saved Audiences 5 Sort Recent Se…" at bounding box center [686, 350] width 1271 height 700
